Goal: Information Seeking & Learning: Learn about a topic

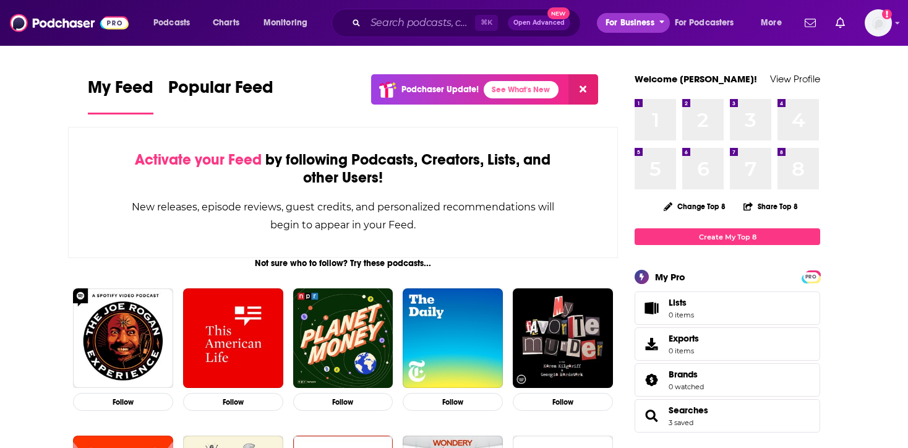
click at [642, 17] on span "For Business" at bounding box center [630, 22] width 49 height 17
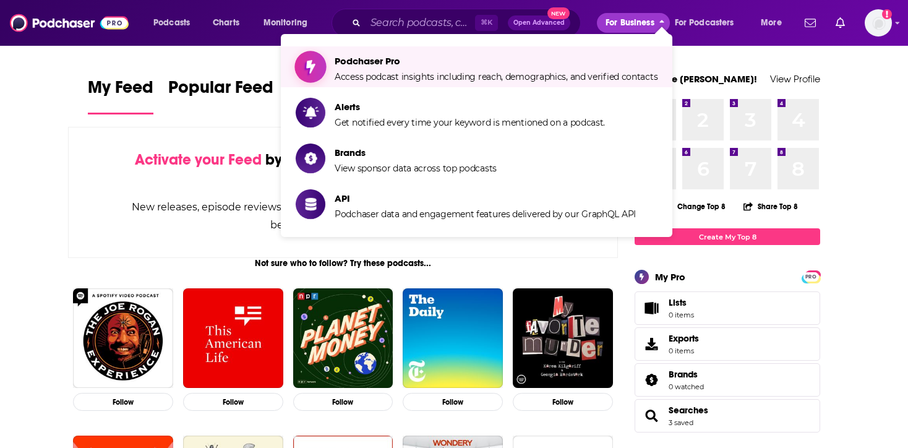
click at [372, 64] on span "Podchaser Pro" at bounding box center [496, 61] width 323 height 12
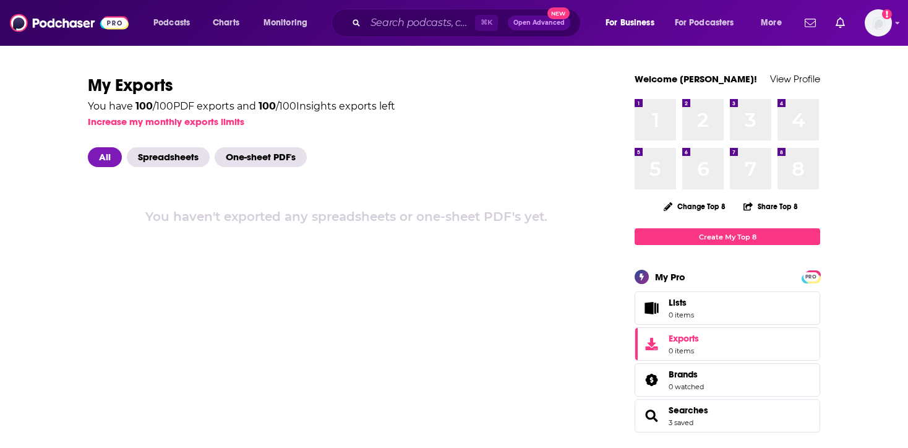
click at [893, 32] on div "Podcasts Charts Monitoring ⌘ K Open Advanced New For Business For Podcasters Mo…" at bounding box center [454, 23] width 908 height 46
click at [890, 30] on img "Logged in as jdimarcello" at bounding box center [878, 22] width 27 height 27
click at [278, 24] on span "Monitoring" at bounding box center [286, 22] width 44 height 17
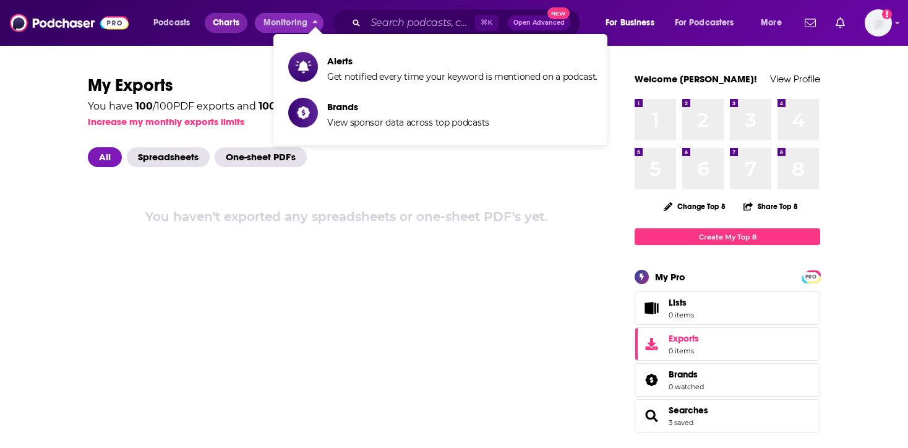
click at [218, 20] on span "Charts" at bounding box center [226, 22] width 27 height 17
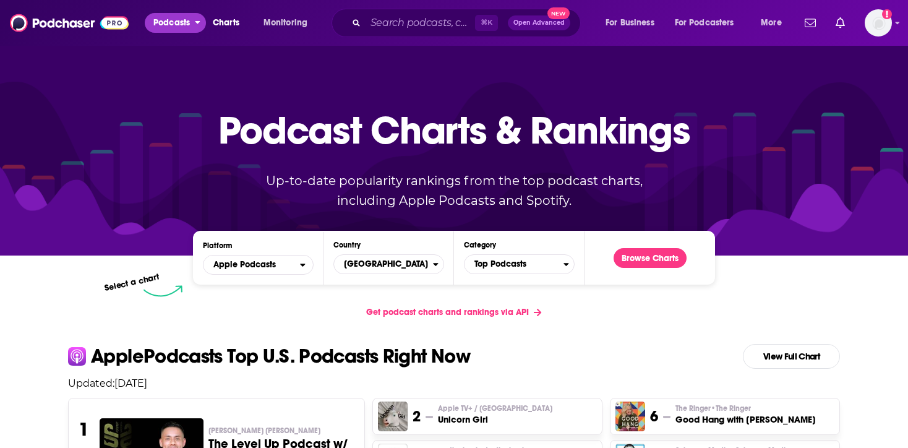
click at [179, 23] on span "Podcasts" at bounding box center [171, 22] width 36 height 17
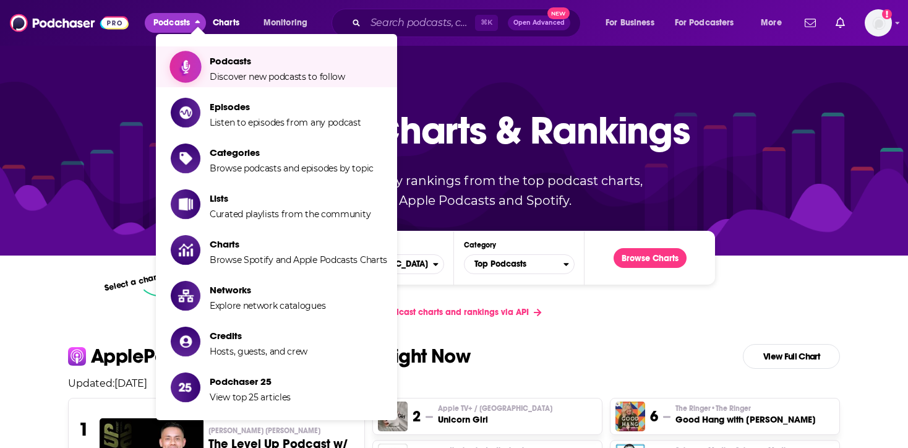
click at [254, 64] on span "Podcasts" at bounding box center [277, 61] width 135 height 12
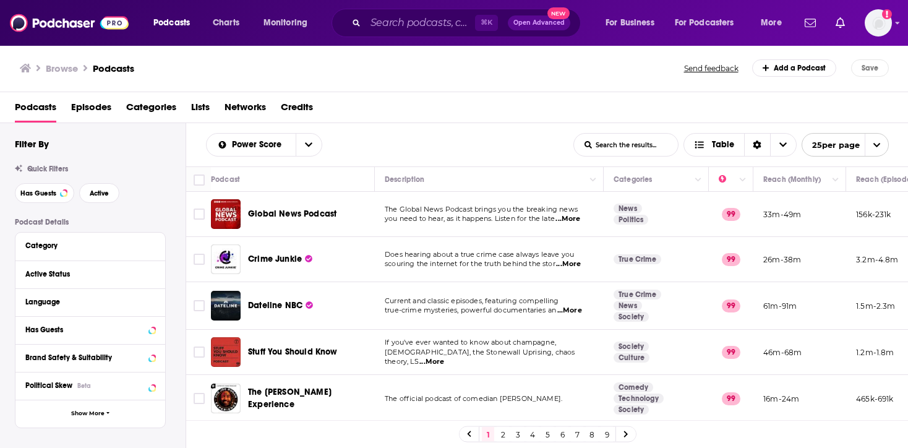
click at [277, 303] on span "Dateline NBC" at bounding box center [275, 305] width 54 height 11
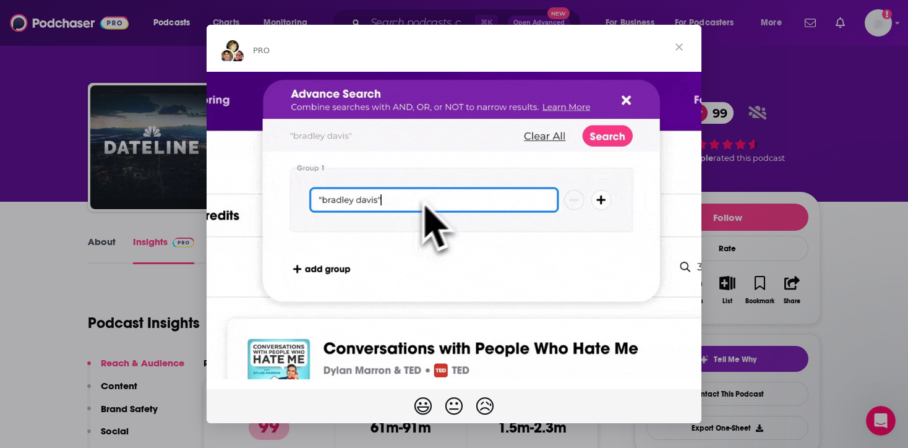
click at [684, 41] on span "Close" at bounding box center [679, 47] width 45 height 45
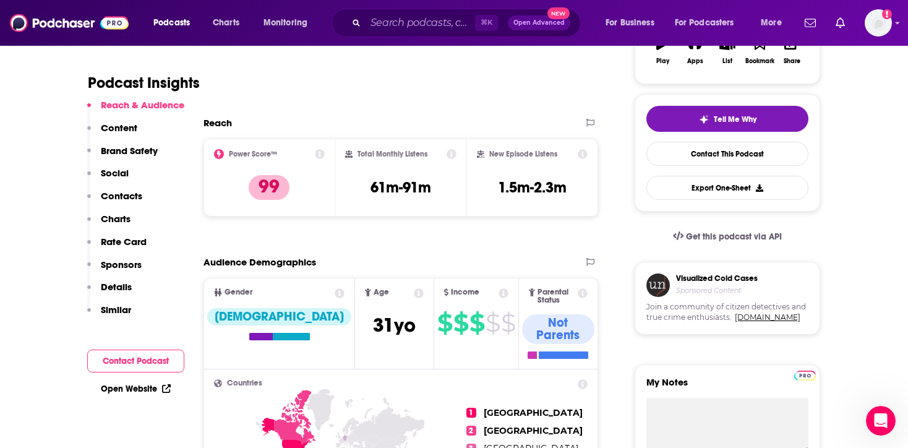
click at [164, 356] on button "Contact Podcast" at bounding box center [135, 361] width 97 height 23
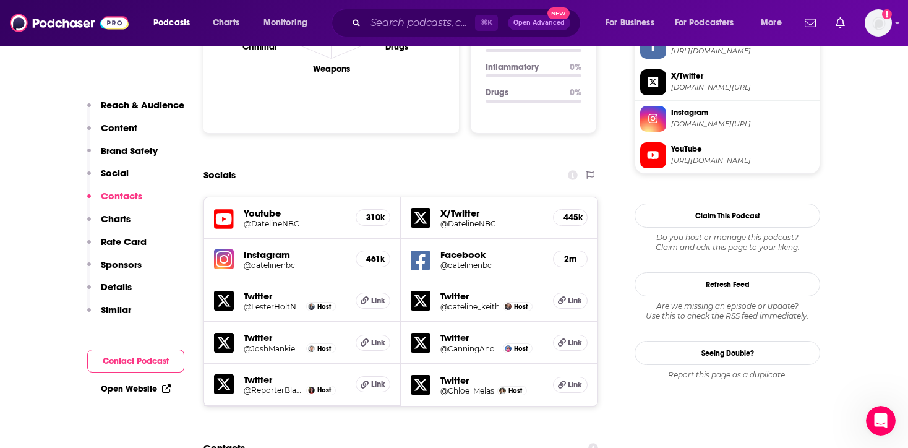
scroll to position [1318, 0]
click at [126, 289] on p "Details" at bounding box center [116, 287] width 31 height 12
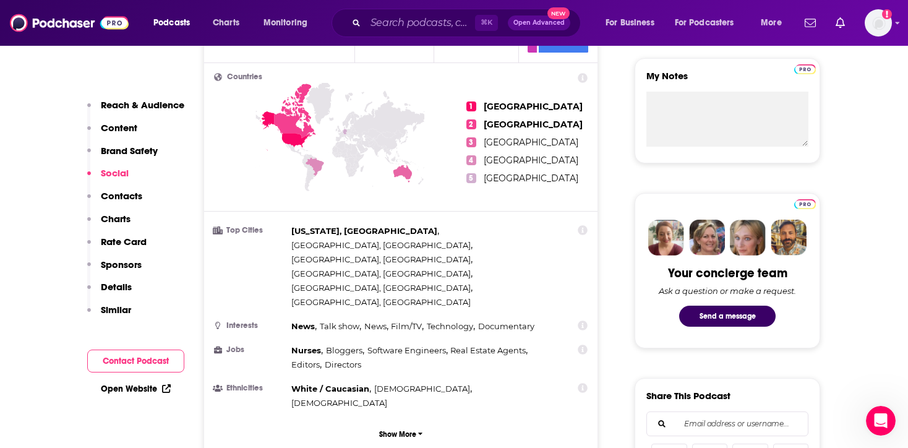
scroll to position [0, 0]
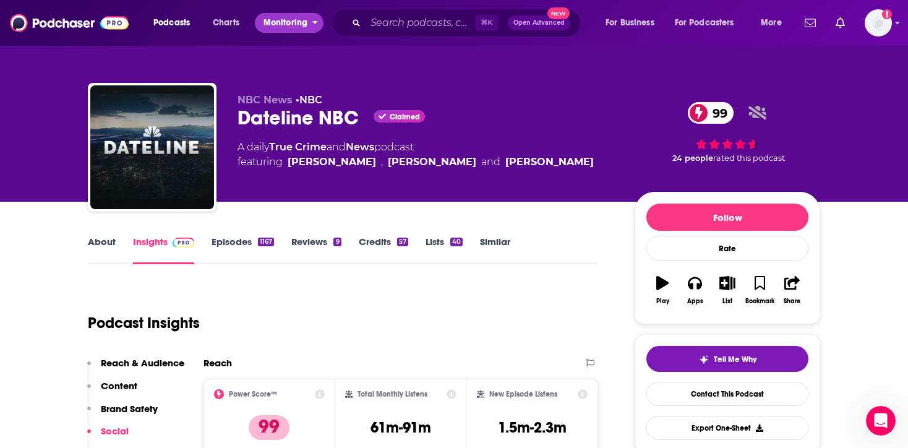
click at [301, 27] on span "Monitoring" at bounding box center [286, 22] width 44 height 17
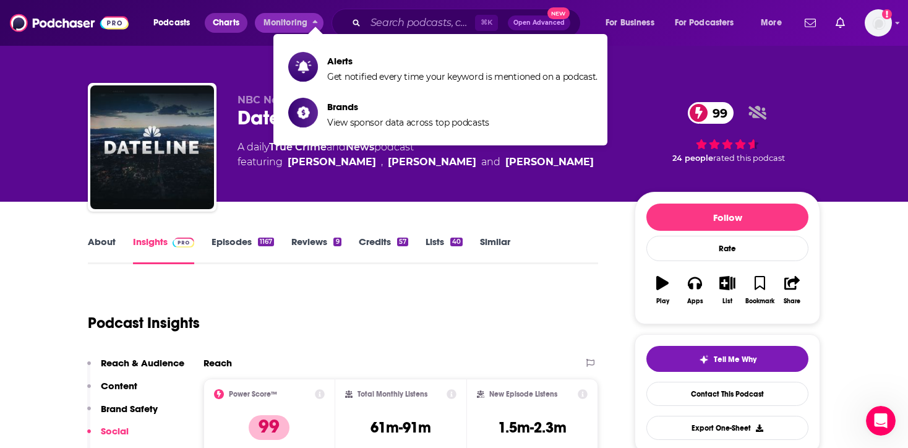
click at [230, 22] on span "Charts" at bounding box center [226, 22] width 27 height 17
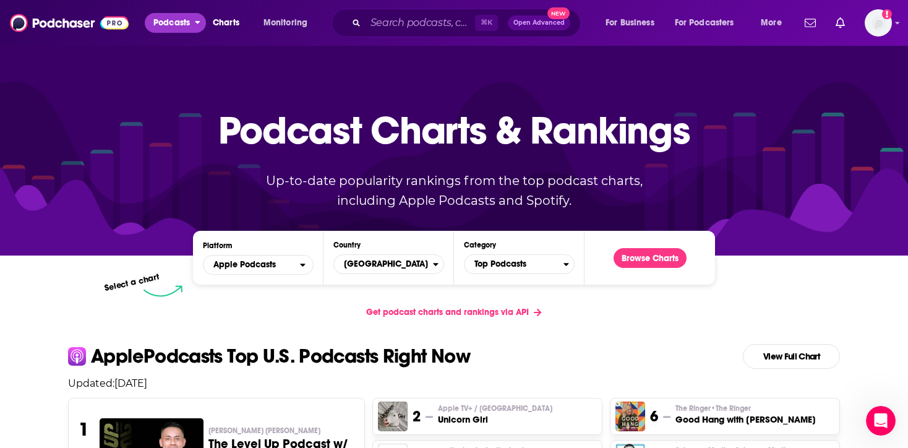
click at [184, 19] on span "Podcasts" at bounding box center [171, 22] width 36 height 17
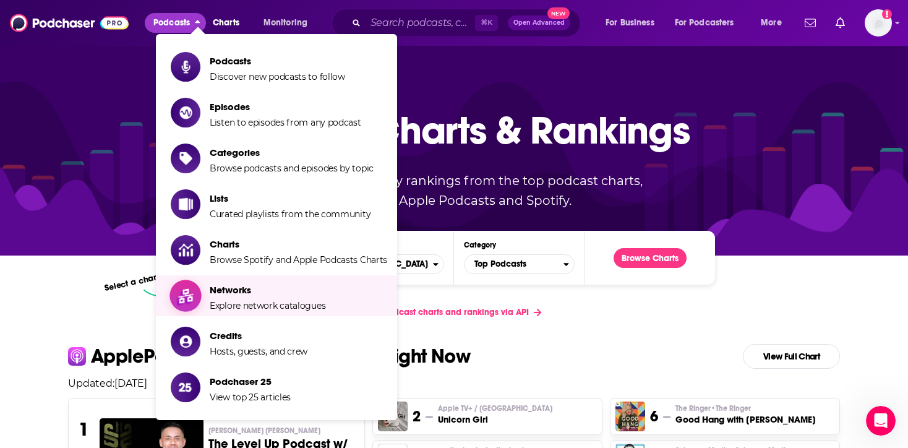
click at [237, 285] on span "Networks" at bounding box center [268, 290] width 116 height 12
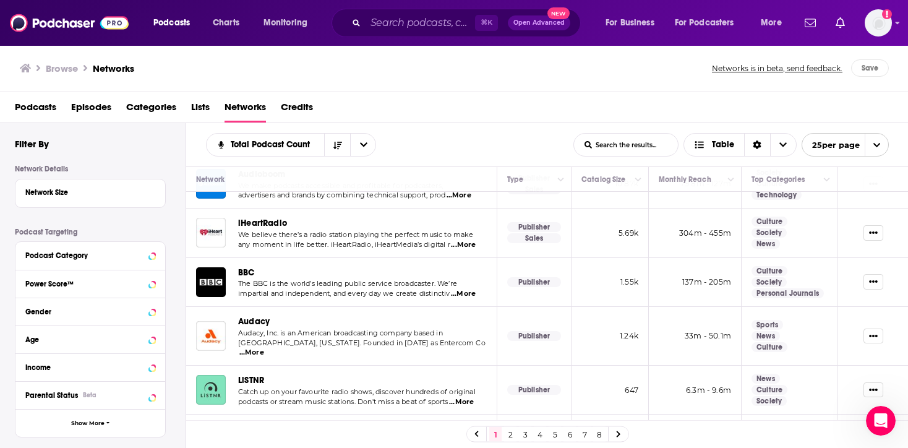
scroll to position [79, 0]
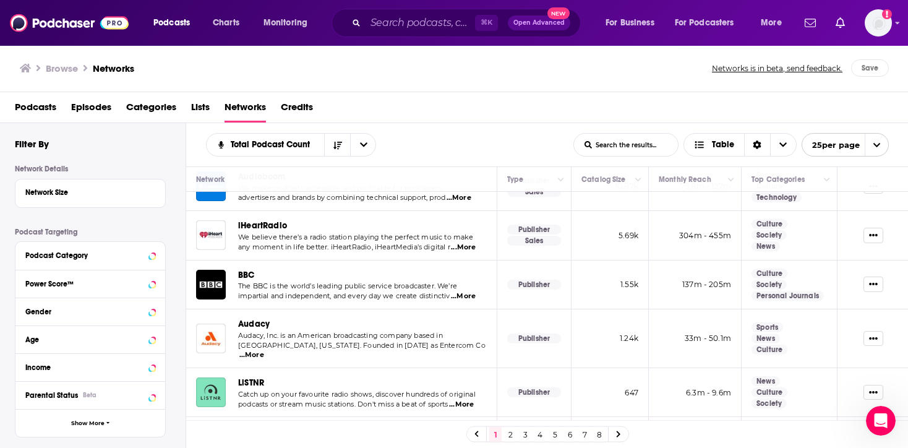
click at [256, 324] on span "Audacy" at bounding box center [254, 324] width 32 height 11
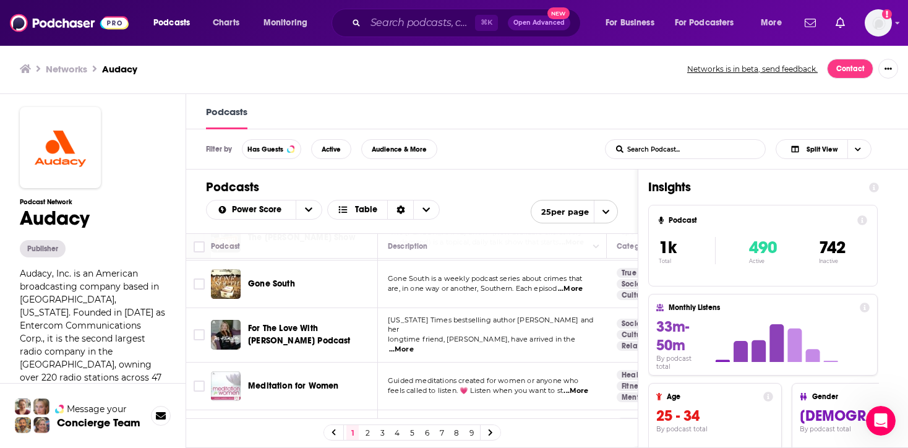
scroll to position [551, 0]
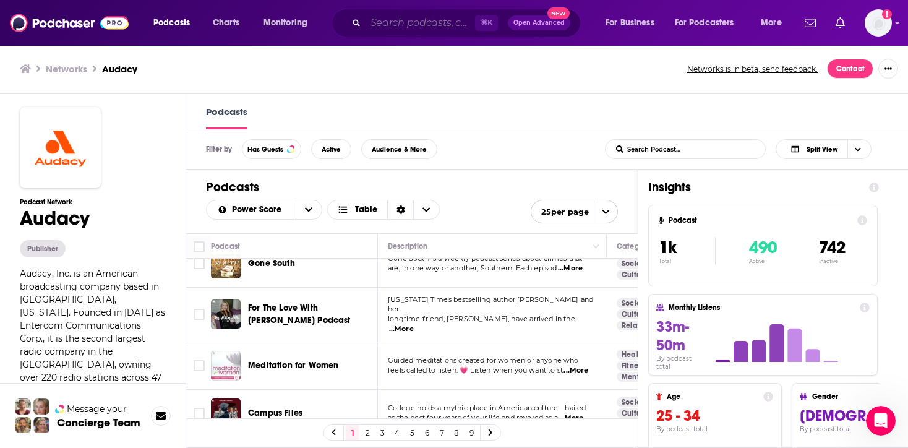
click at [452, 21] on input "Search podcasts, credits, & more..." at bounding box center [420, 23] width 109 height 20
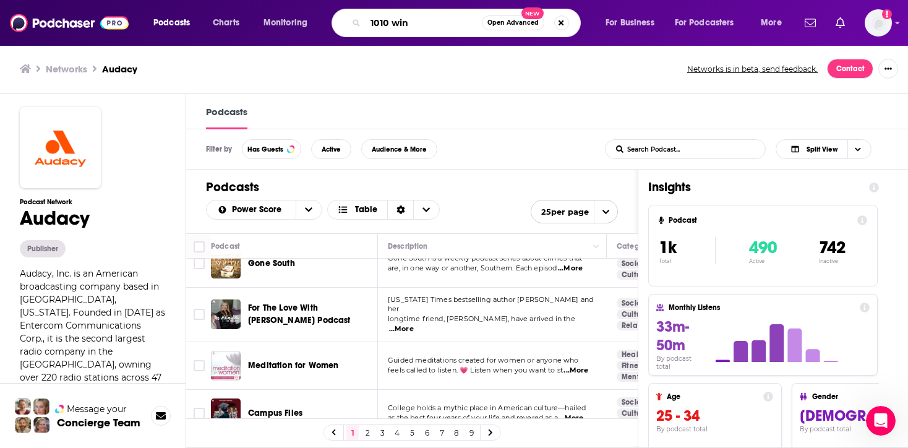
type input "1010 wins"
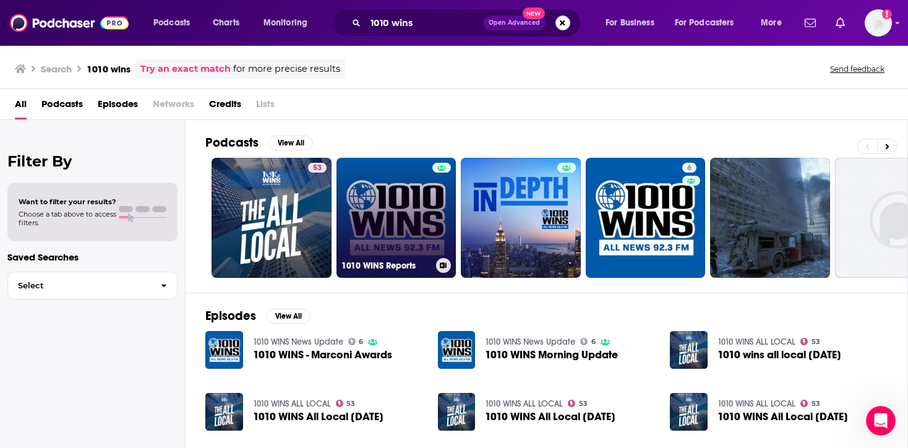
click at [398, 203] on link "1010 WINS Reports" at bounding box center [397, 218] width 120 height 120
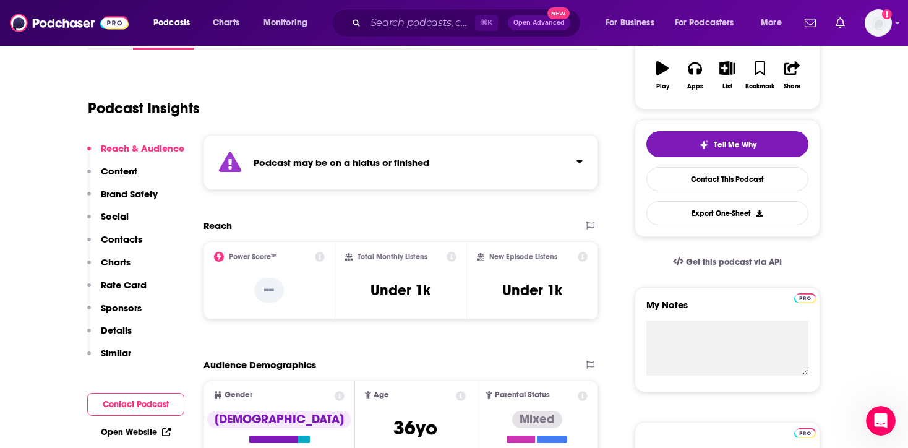
click at [122, 329] on p "Details" at bounding box center [116, 330] width 31 height 12
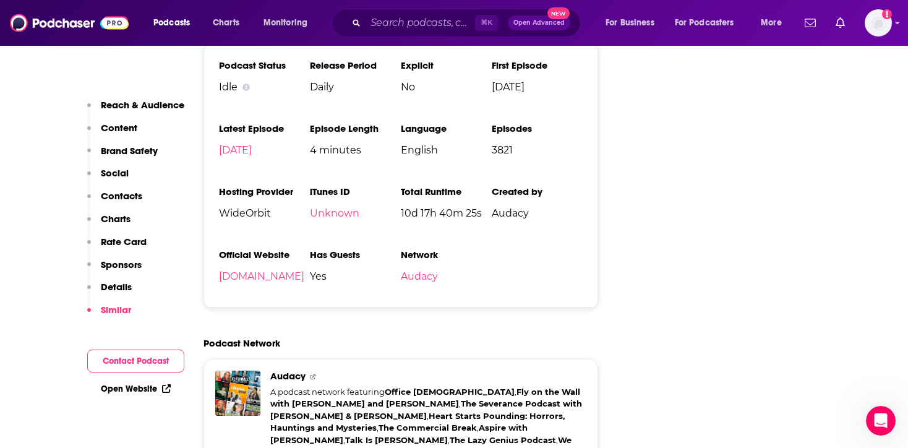
scroll to position [1714, 0]
